Goal: Information Seeking & Learning: Learn about a topic

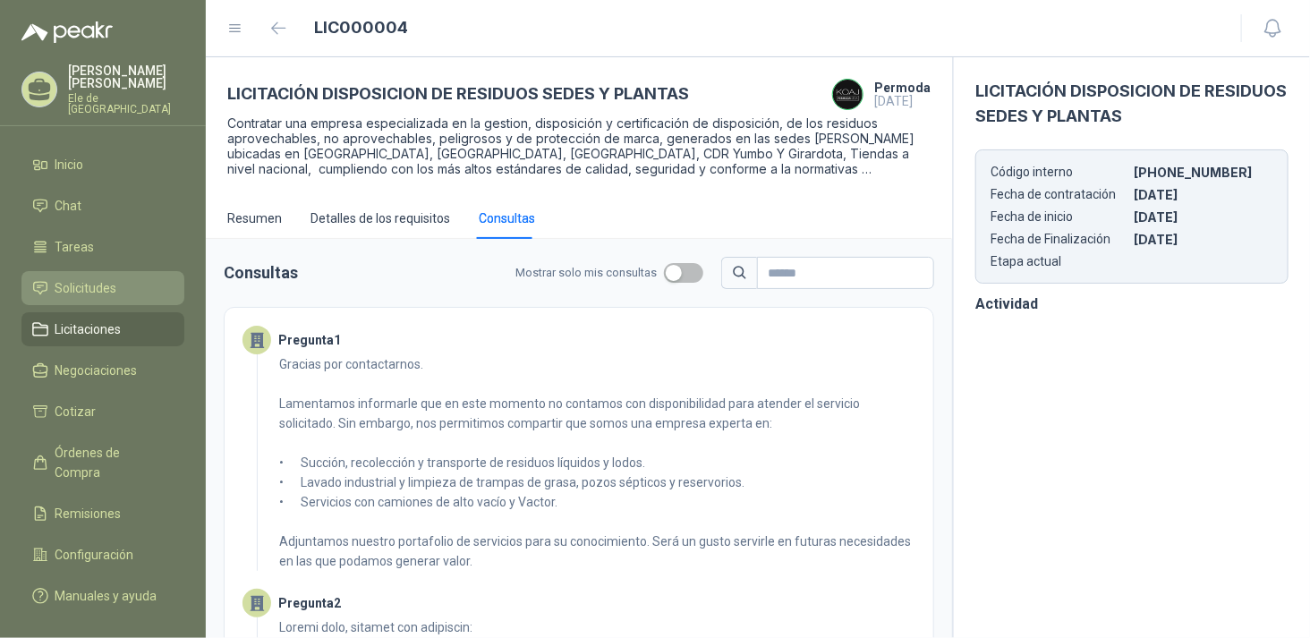
click at [104, 279] on span "Solicitudes" at bounding box center [86, 288] width 62 height 20
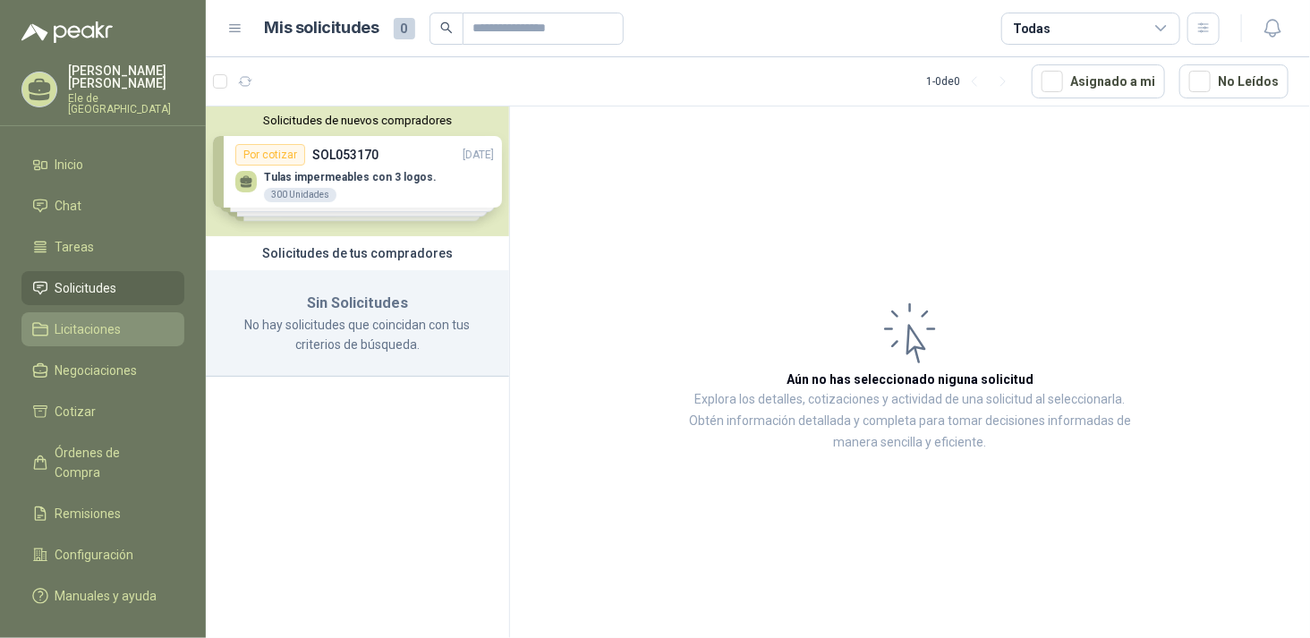
click at [102, 319] on span "Licitaciones" at bounding box center [88, 329] width 66 height 20
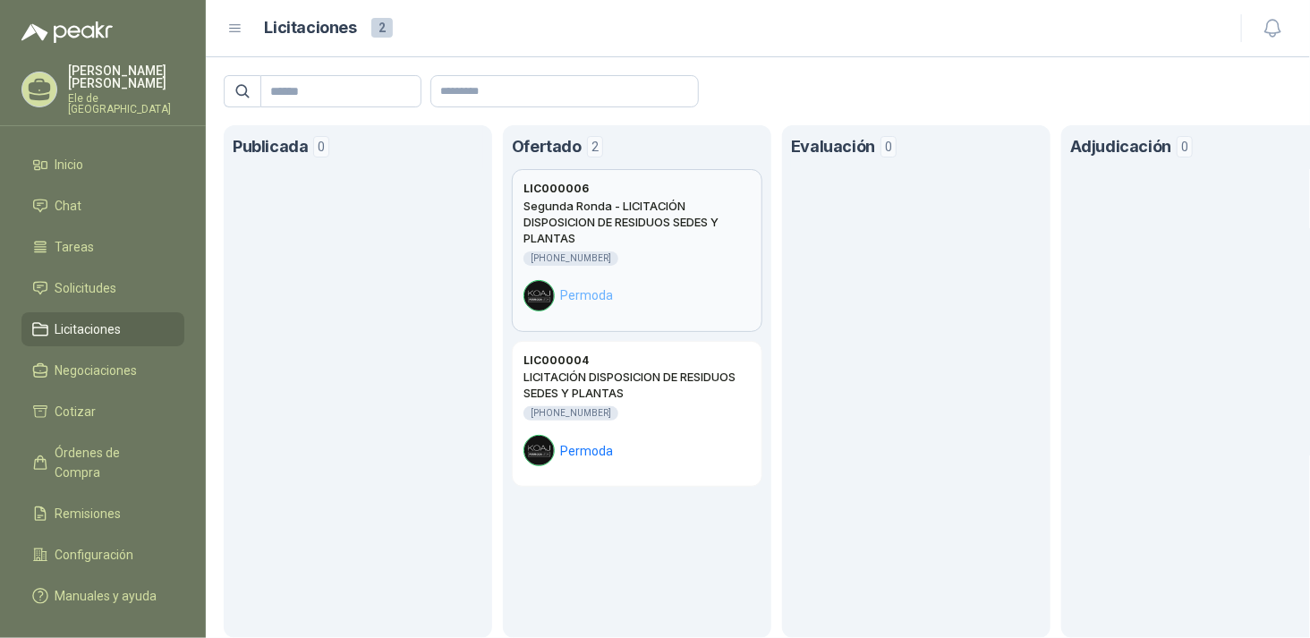
click at [646, 237] on h2 "Segunda Ronda - LICITACIÓN DISPOSICION DE RESIDUOS SEDES Y PLANTAS" at bounding box center [637, 222] width 227 height 48
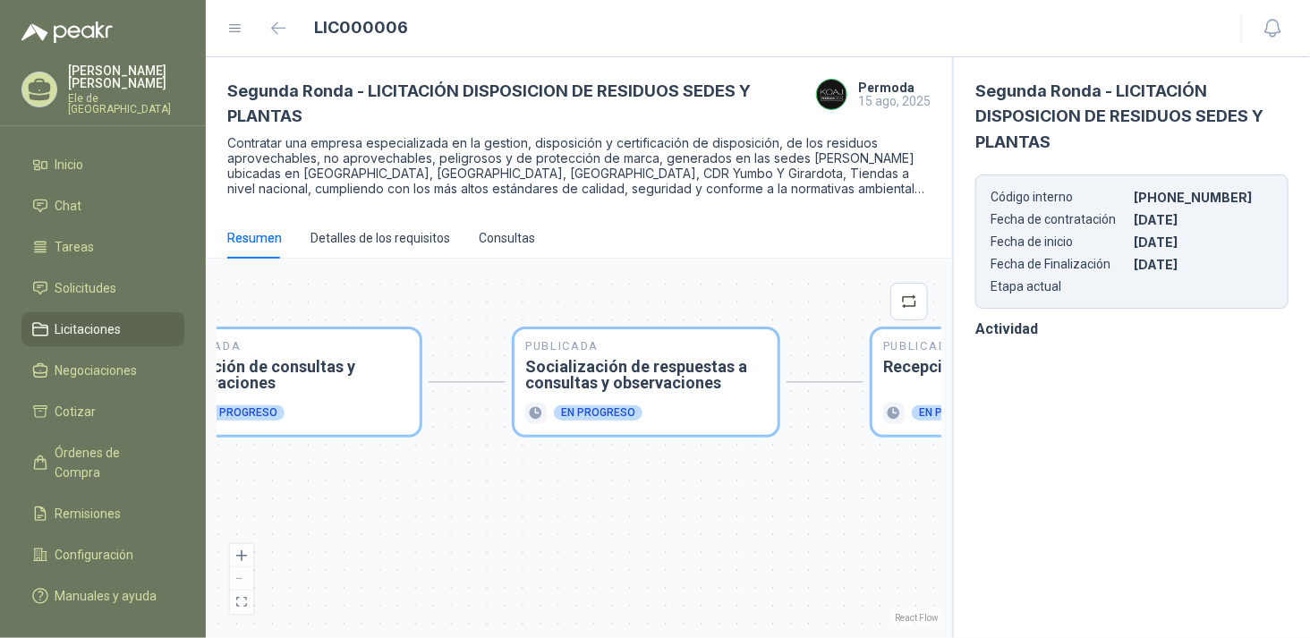
drag, startPoint x: 734, startPoint y: 533, endPoint x: 507, endPoint y: 502, distance: 229.5
click at [434, 503] on div "Publicada Envío de invitación a oferentes Finalizado Publicada Recepción de con…" at bounding box center [579, 448] width 725 height 358
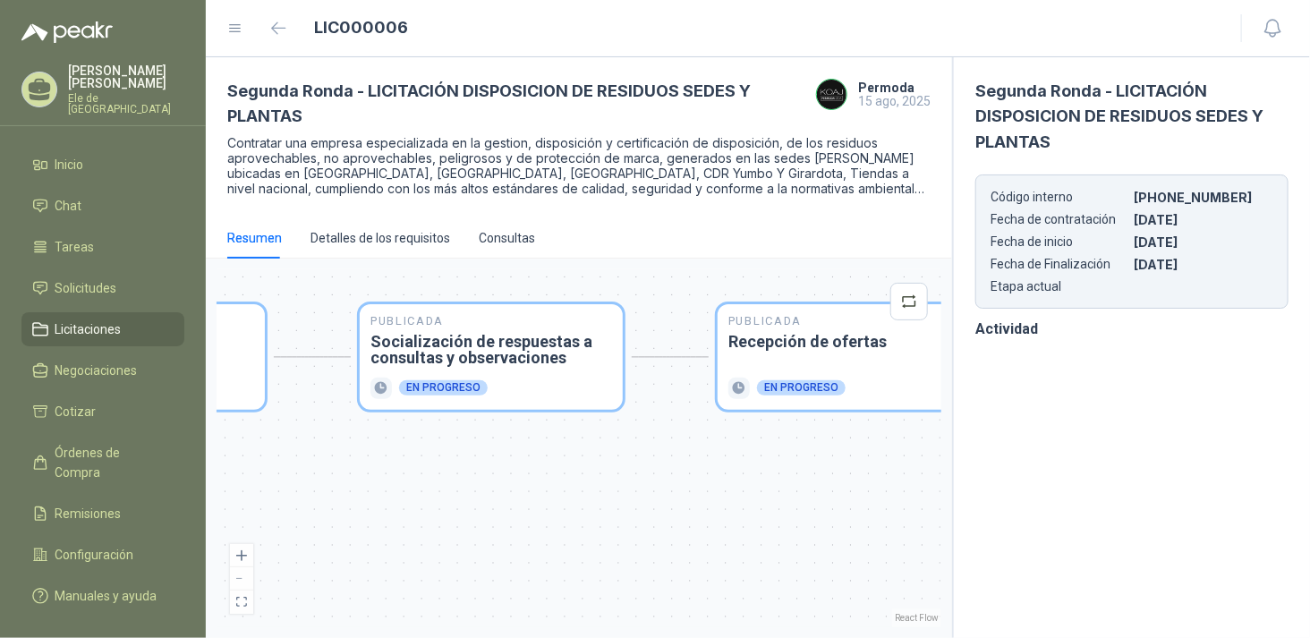
drag, startPoint x: 729, startPoint y: 473, endPoint x: 560, endPoint y: 465, distance: 169.3
click at [560, 465] on div "Publicada Envío de invitación a oferentes Finalizado Publicada Recepción de con…" at bounding box center [579, 448] width 725 height 358
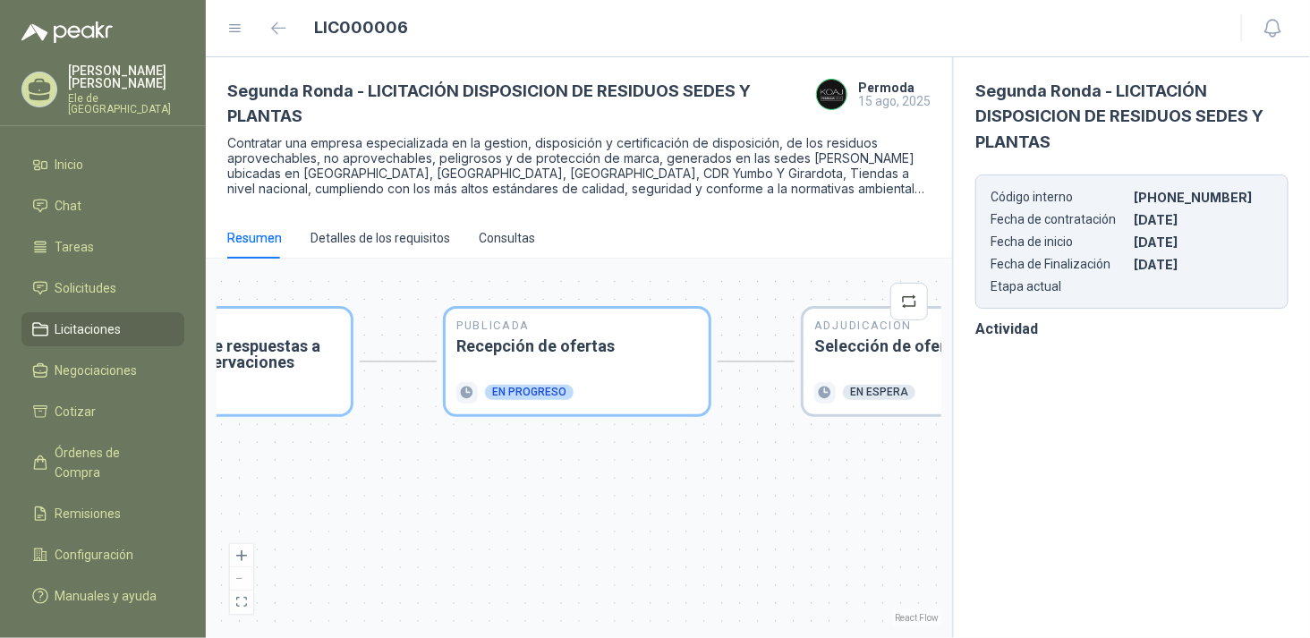
drag, startPoint x: 693, startPoint y: 449, endPoint x: 660, endPoint y: 460, distance: 34.8
click at [660, 460] on div "Publicada Envío de invitación a oferentes Finalizado Publicada Recepción de con…" at bounding box center [579, 448] width 725 height 358
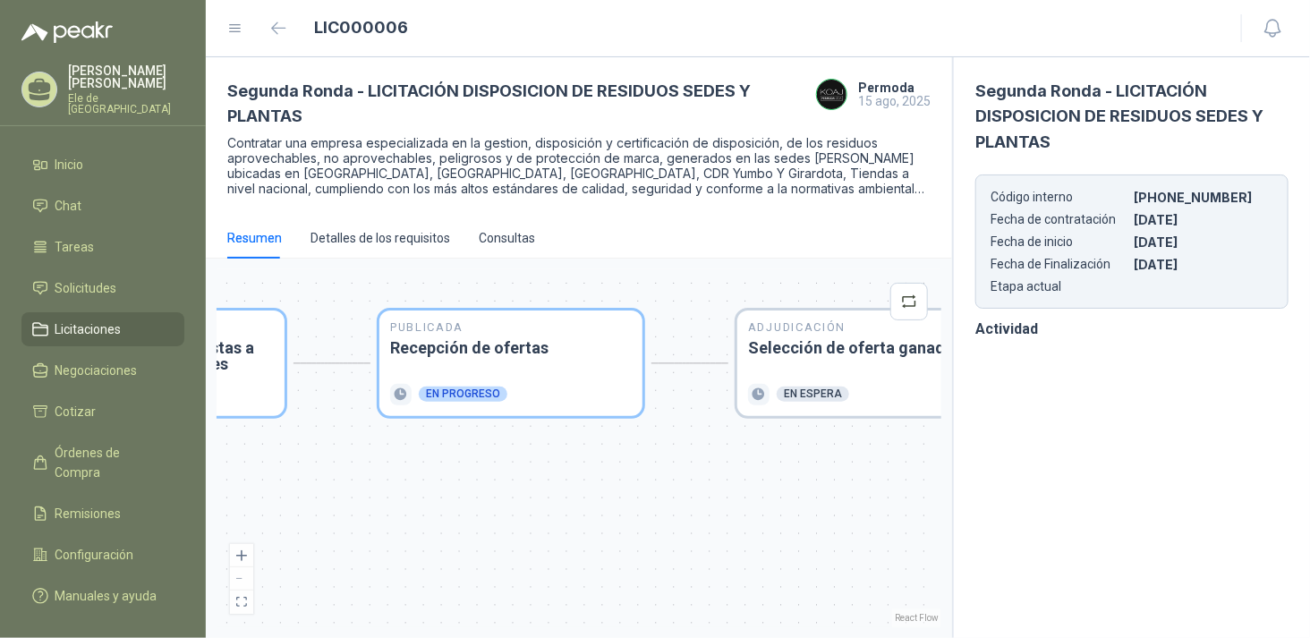
drag, startPoint x: 613, startPoint y: 466, endPoint x: 541, endPoint y: 468, distance: 72.5
click at [542, 468] on div "Publicada Envío de invitación a oferentes Finalizado Publicada Recepción de con…" at bounding box center [579, 448] width 725 height 358
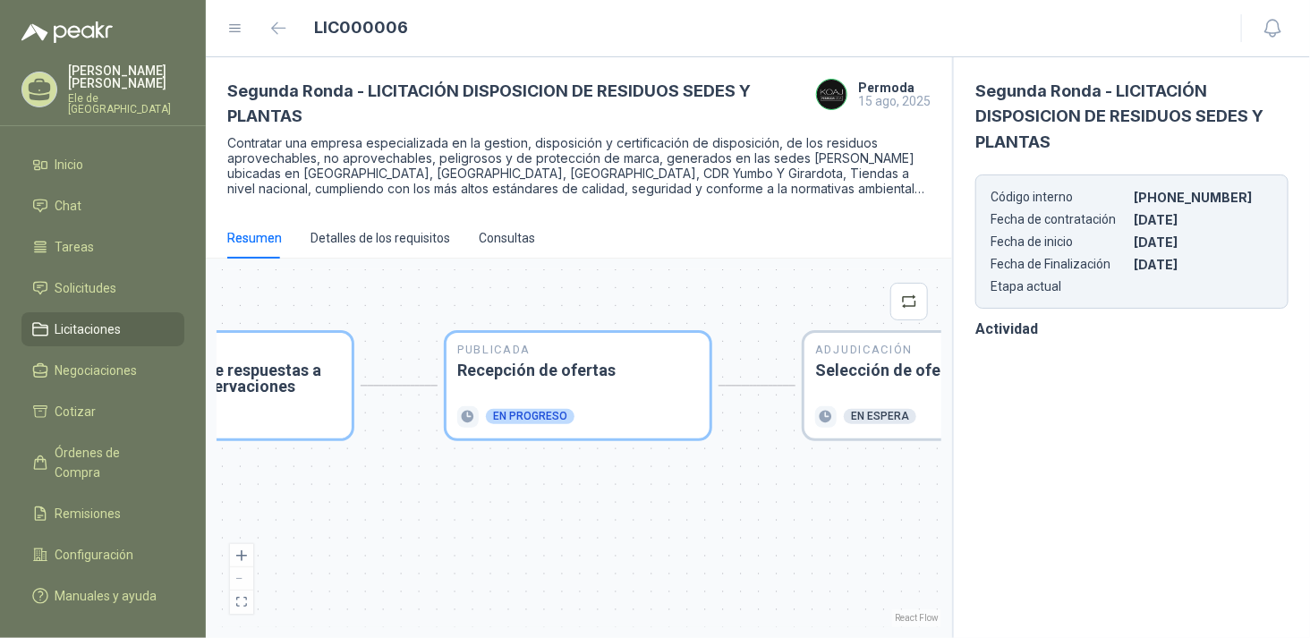
drag, startPoint x: 672, startPoint y: 470, endPoint x: 743, endPoint y: 492, distance: 74.2
click at [743, 492] on div "Publicada Envío de invitación a oferentes Finalizado Publicada Recepción de con…" at bounding box center [579, 448] width 725 height 358
